Goal: Task Accomplishment & Management: Complete application form

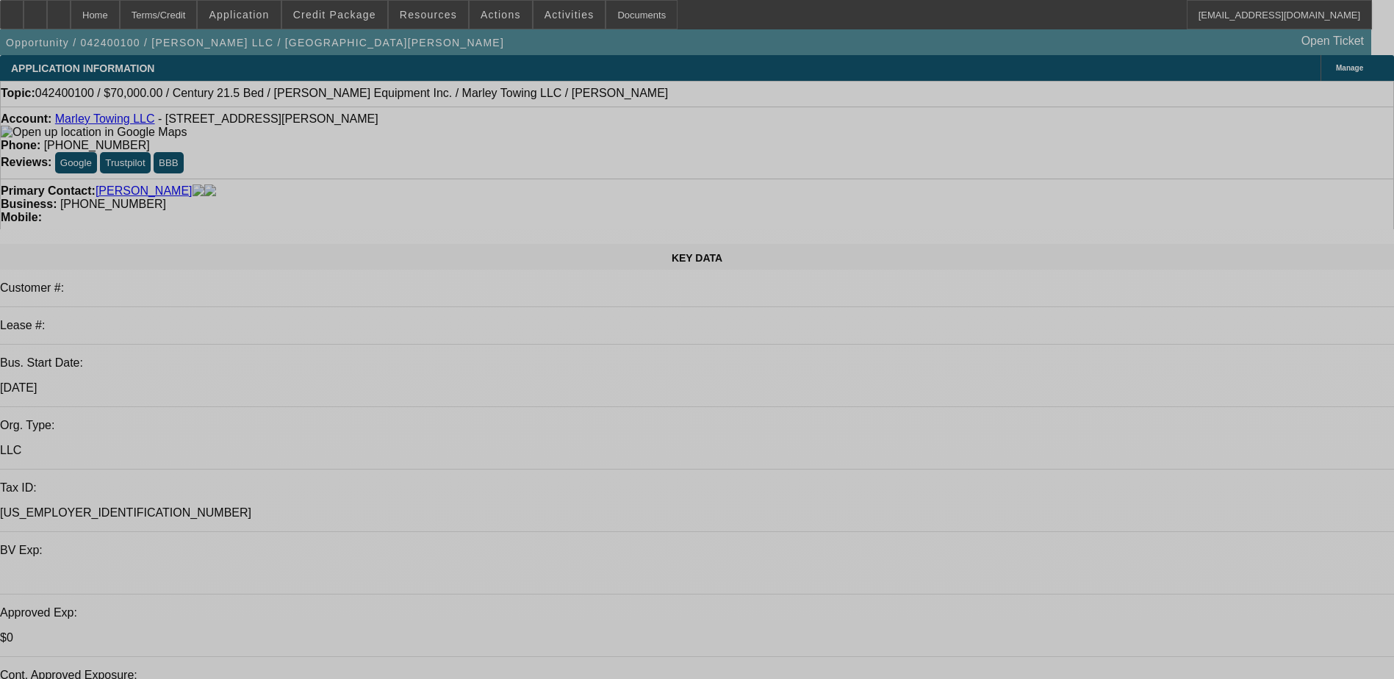
select select "0"
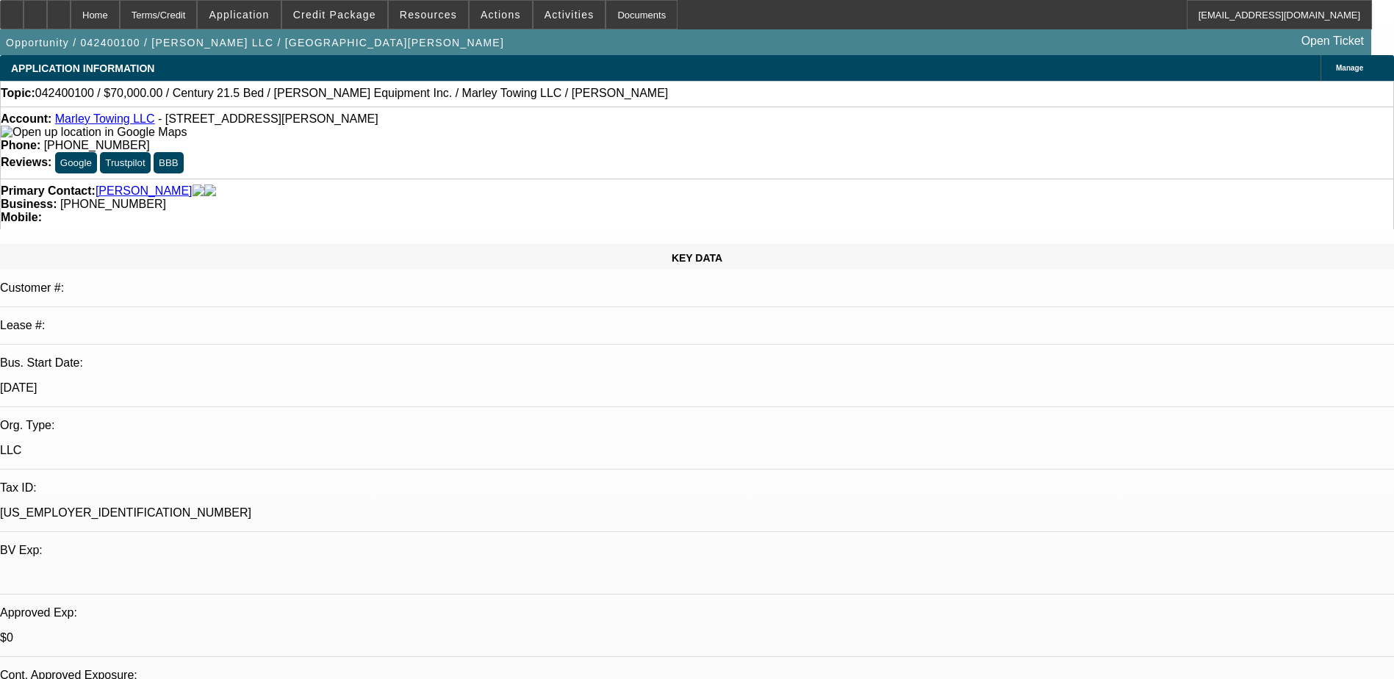
select select "2"
select select "0.1"
select select "0"
select select "2"
select select "0.1"
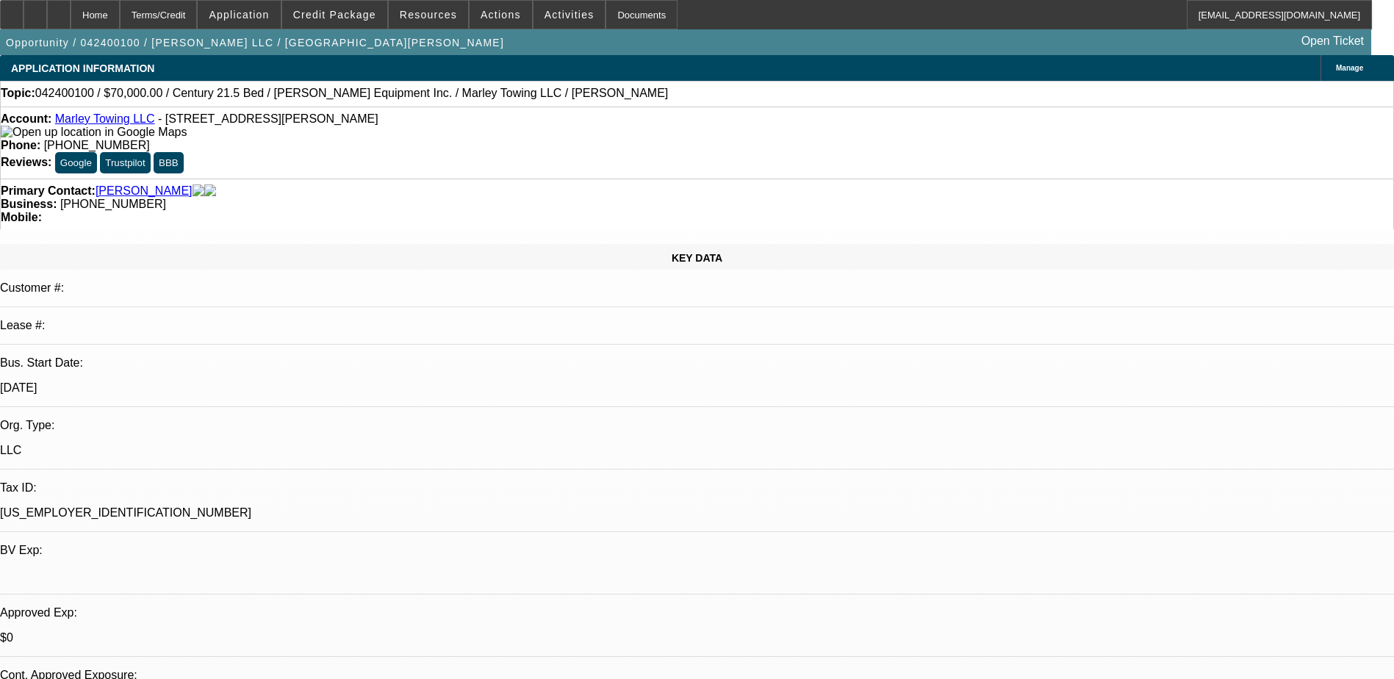
select select "0"
select select "2"
select select "0.1"
select select "0"
select select "2"
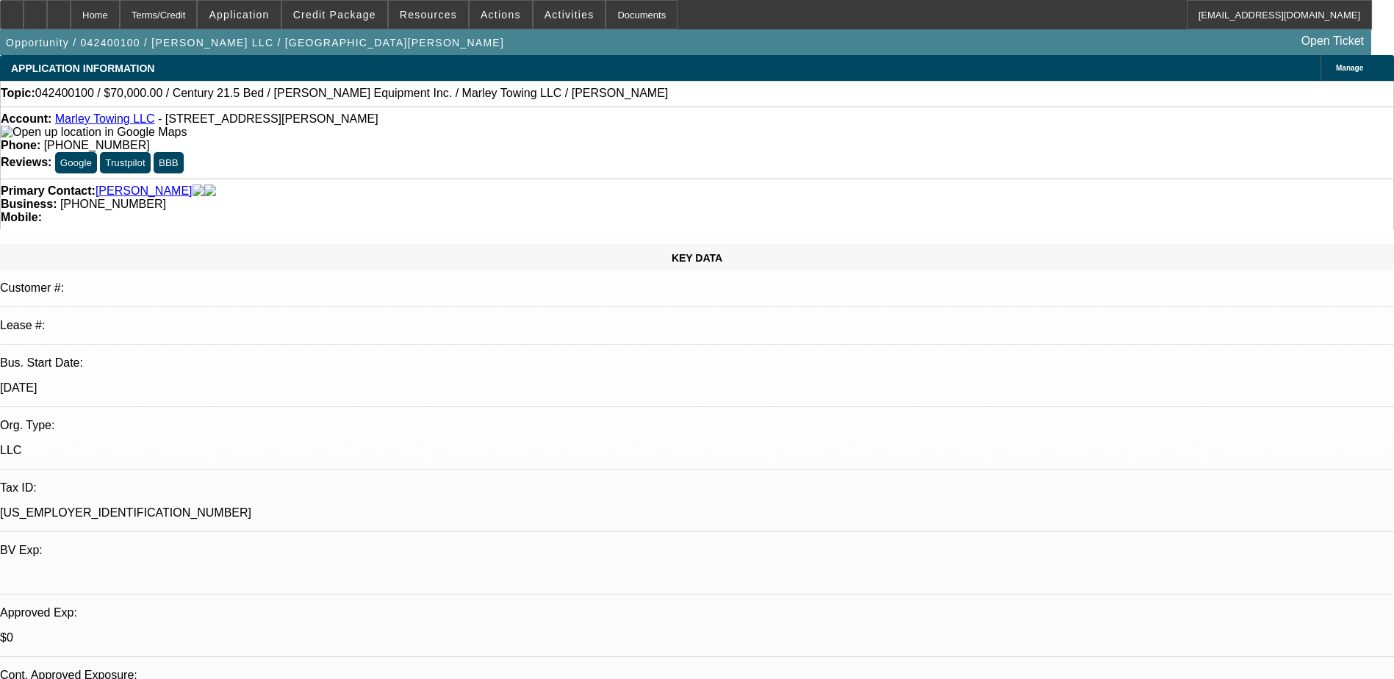
select select "0.1"
select select "1"
select select "2"
select select "4"
select select "1"
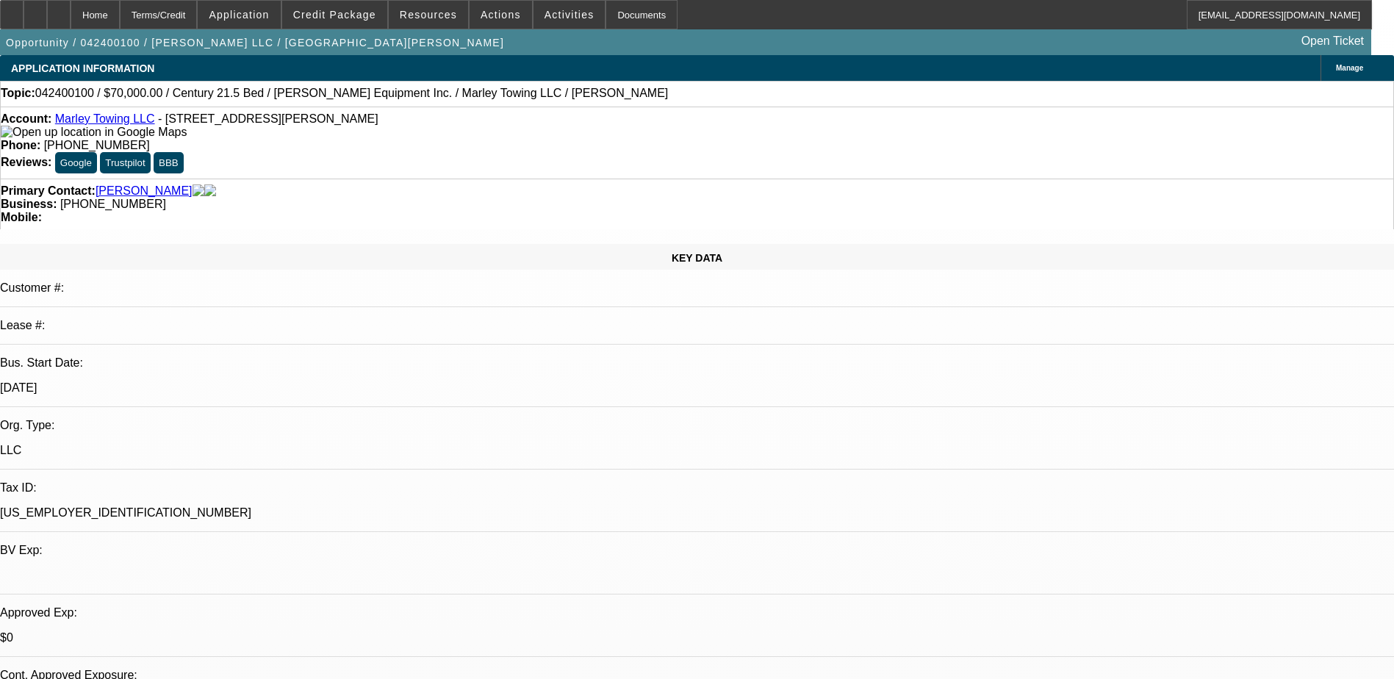
select select "2"
select select "4"
select select "1"
select select "2"
select select "4"
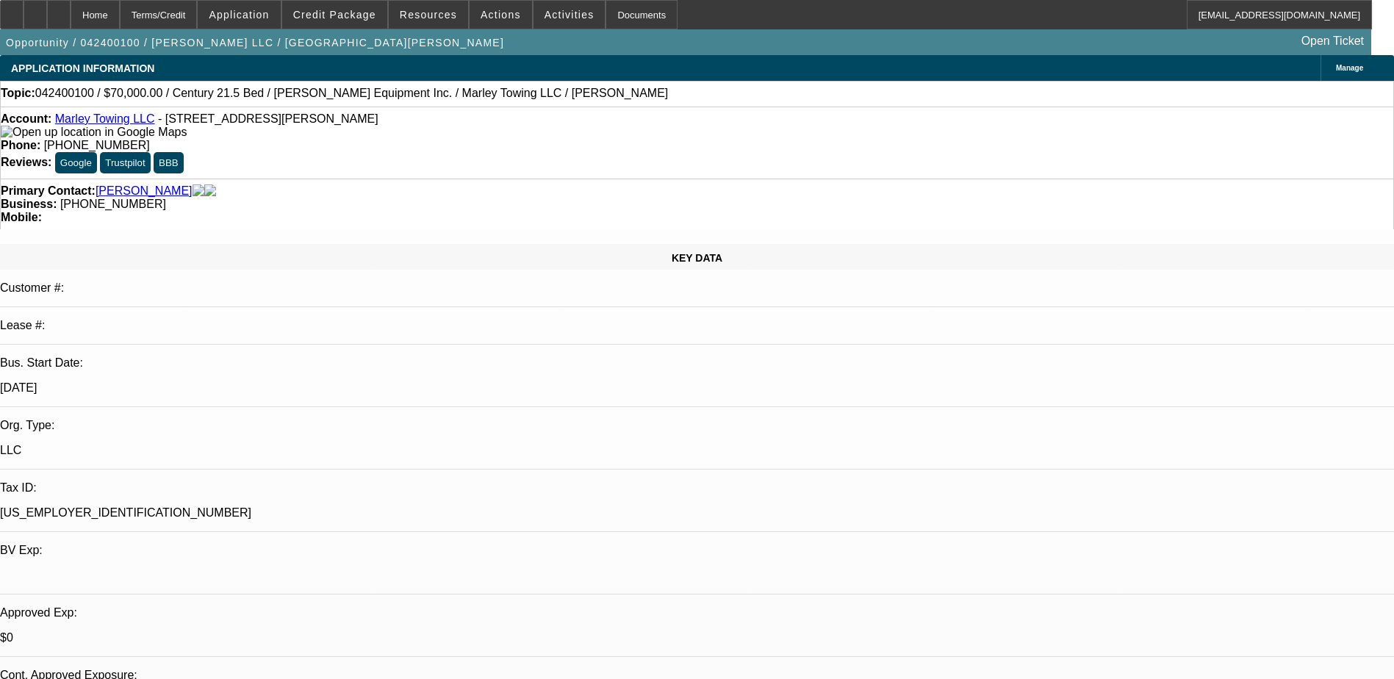
select select "1"
select select "2"
select select "4"
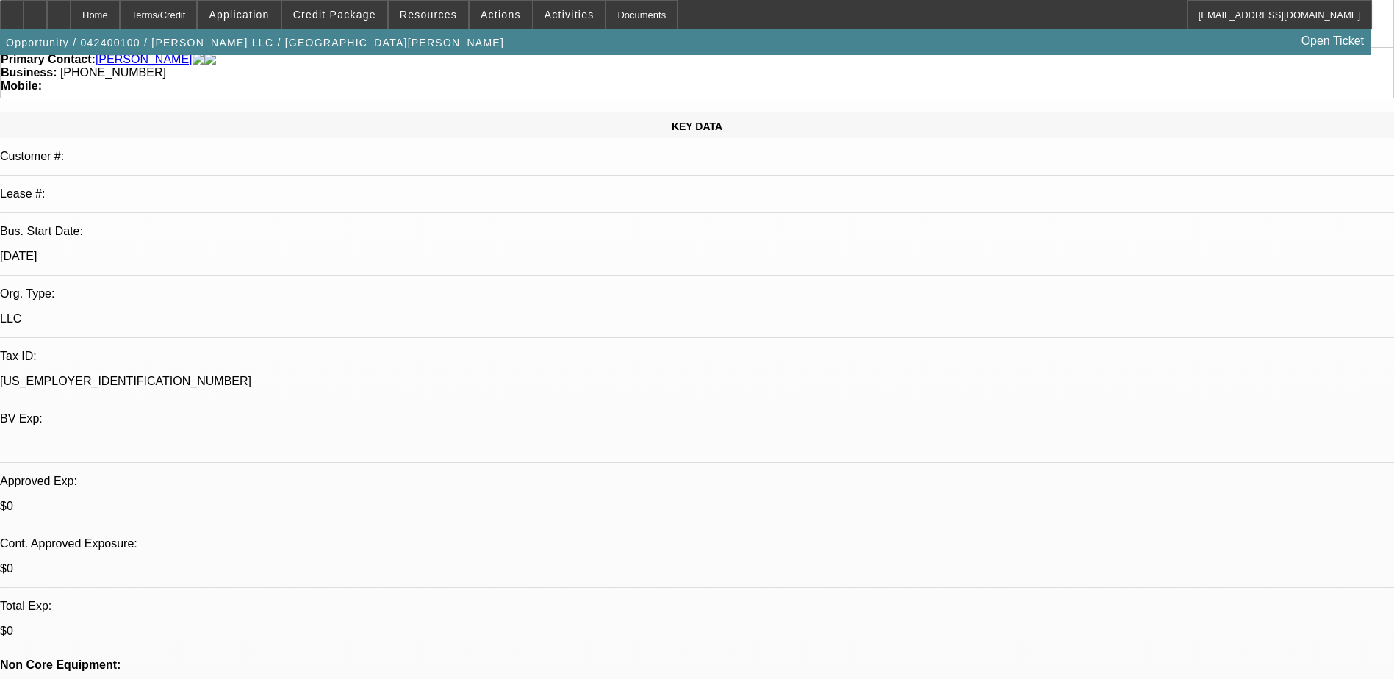
scroll to position [73, 0]
